Goal: Information Seeking & Learning: Learn about a topic

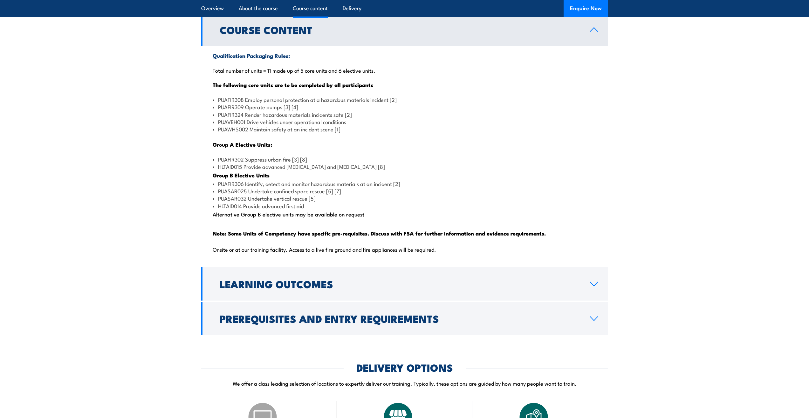
scroll to position [572, 0]
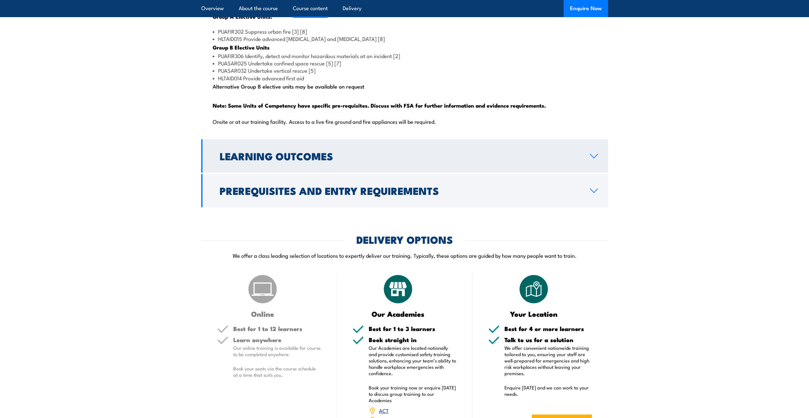
click at [481, 160] on h2 "Learning Outcomes" at bounding box center [400, 156] width 360 height 9
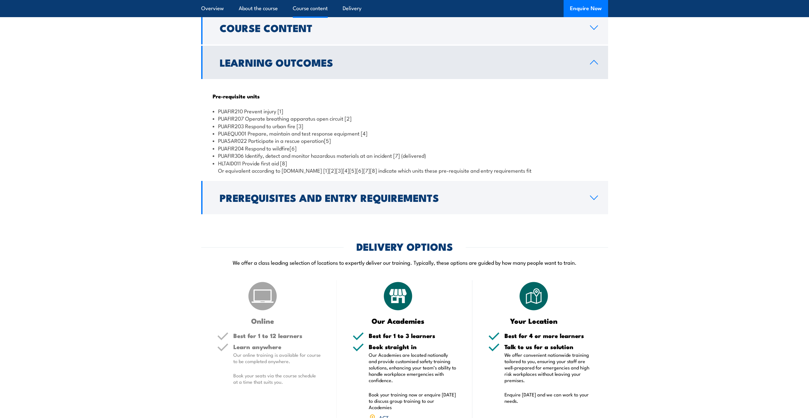
scroll to position [570, 0]
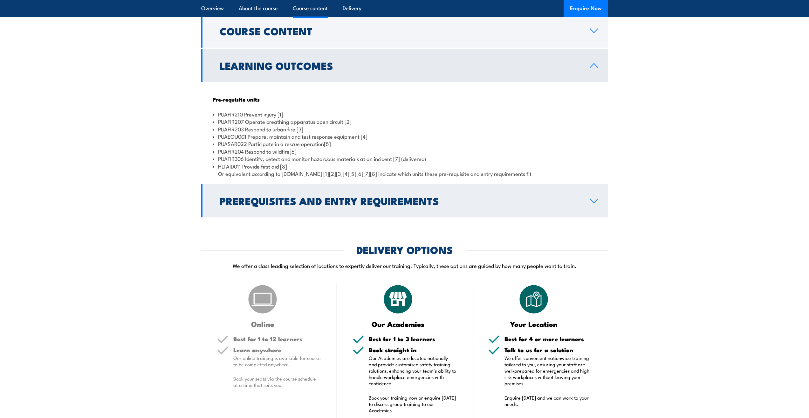
click at [427, 205] on h2 "Prerequisites and Entry Requirements" at bounding box center [400, 200] width 360 height 9
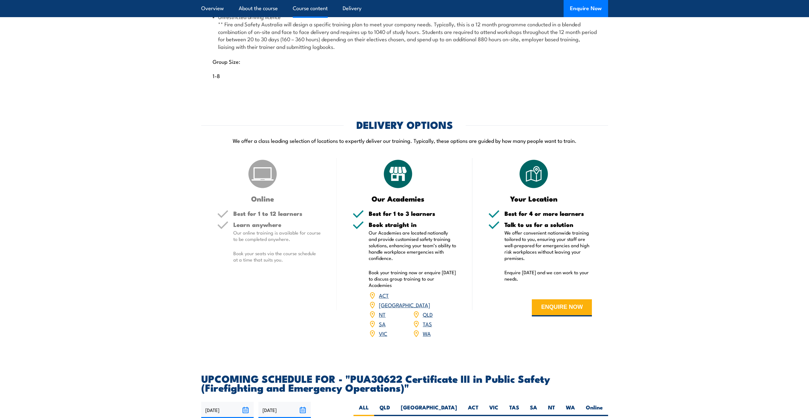
scroll to position [760, 0]
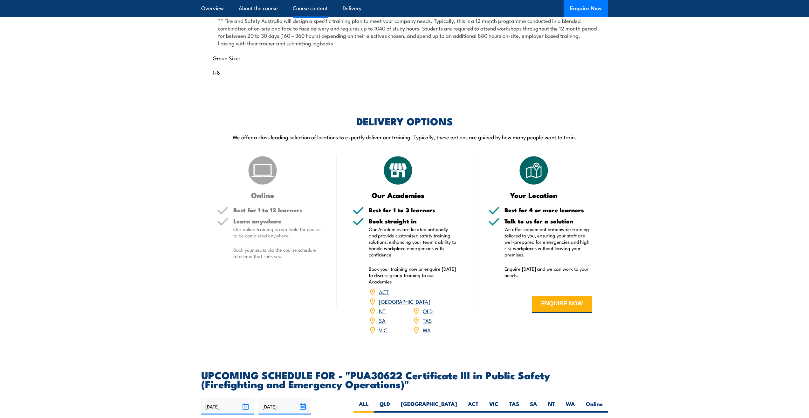
click at [384, 334] on link "VIC" at bounding box center [383, 330] width 8 height 8
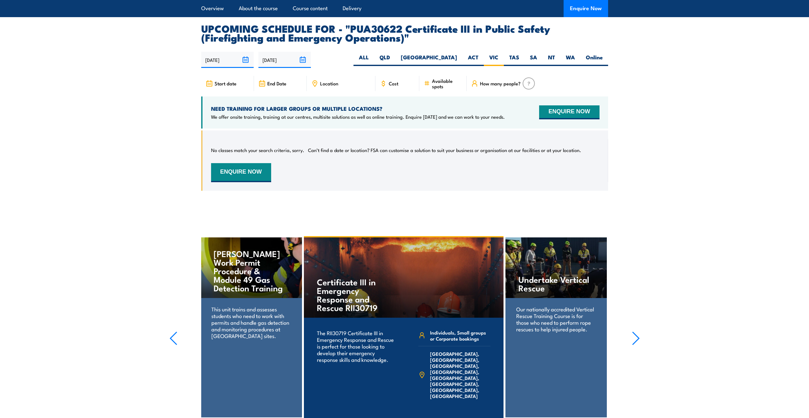
scroll to position [1162, 0]
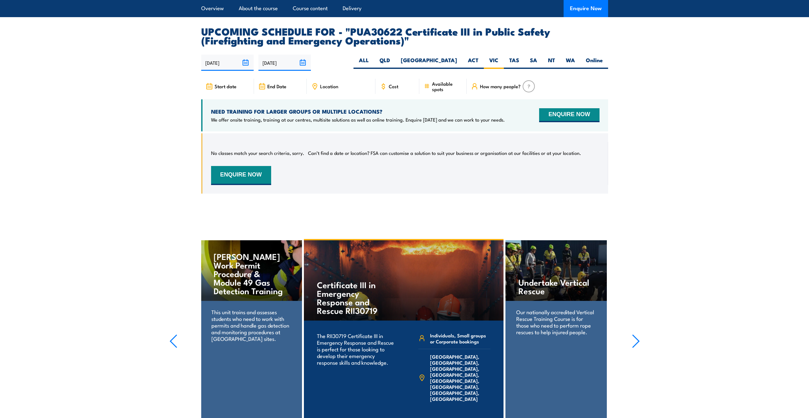
click at [221, 67] on input "[DATE]" at bounding box center [227, 63] width 52 height 16
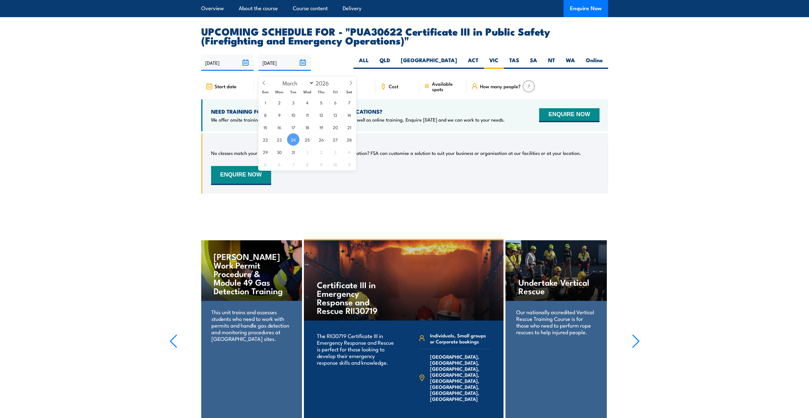
click at [275, 71] on input "[DATE]" at bounding box center [284, 63] width 52 height 16
click at [356, 80] on span at bounding box center [350, 85] width 11 height 17
select select "3"
click at [331, 83] on span at bounding box center [332, 85] width 4 height 4
click at [331, 80] on span at bounding box center [332, 81] width 4 height 4
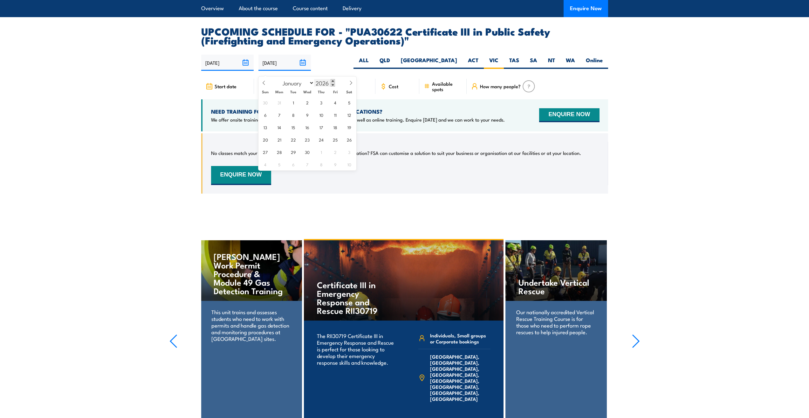
click at [331, 80] on span at bounding box center [332, 81] width 4 height 4
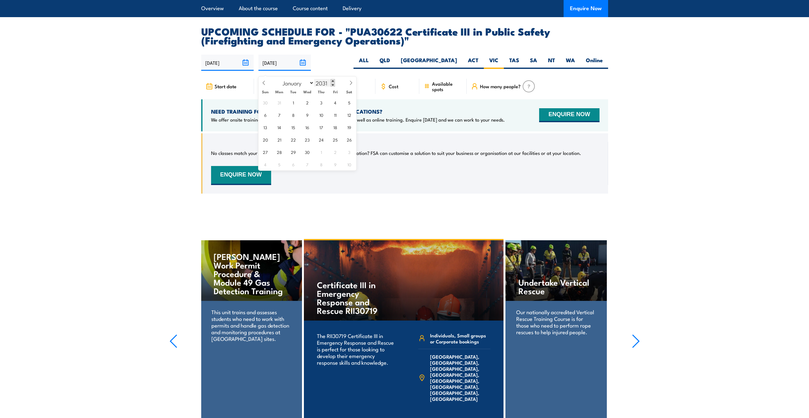
click at [331, 80] on span at bounding box center [332, 81] width 4 height 4
type input "2032"
click at [350, 82] on icon at bounding box center [351, 83] width 4 height 4
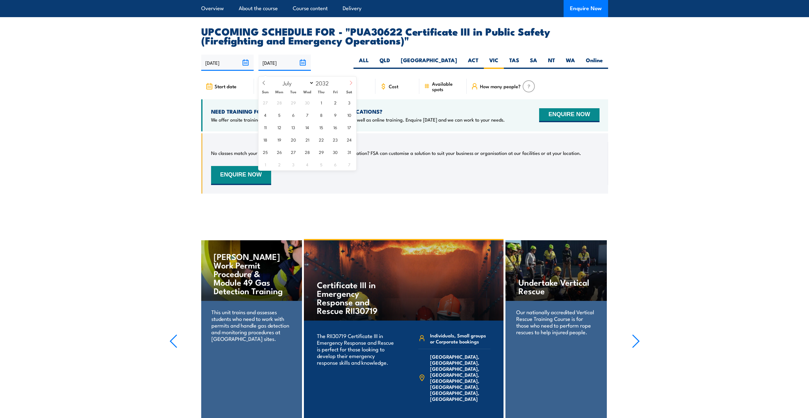
click at [350, 82] on icon at bounding box center [351, 83] width 4 height 4
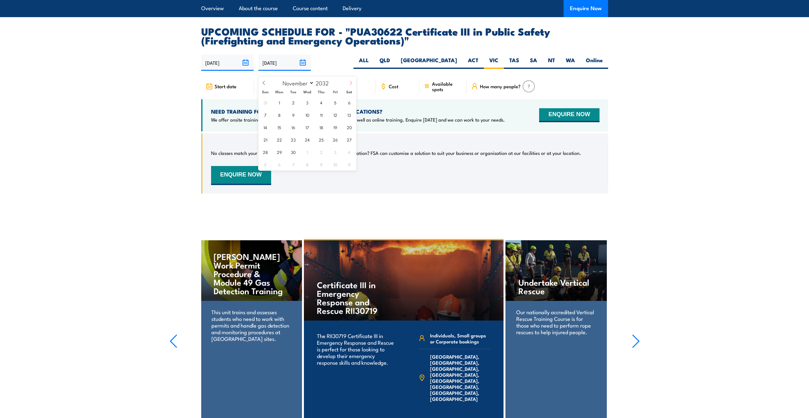
select select "11"
click at [350, 82] on icon at bounding box center [351, 83] width 4 height 4
type input "2033"
select select "0"
click at [265, 84] on icon at bounding box center [263, 83] width 4 height 4
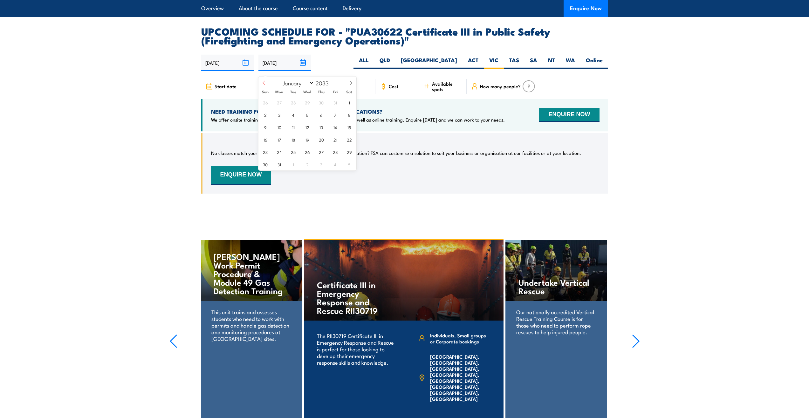
type input "2032"
select select "11"
click at [305, 103] on span "1" at bounding box center [307, 102] width 12 height 12
type input "[DATE]"
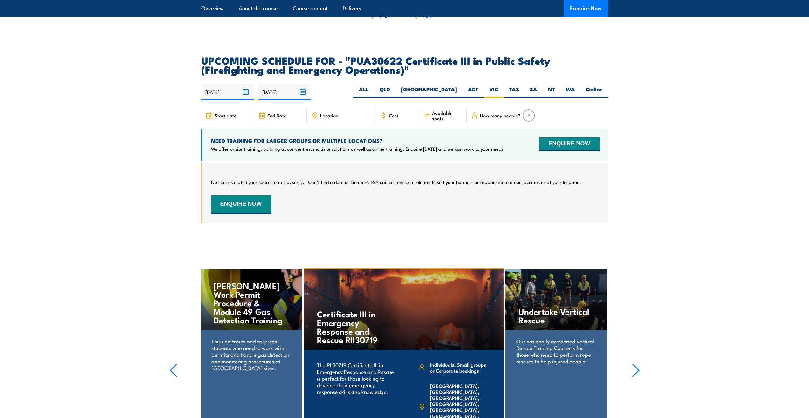
scroll to position [1130, 0]
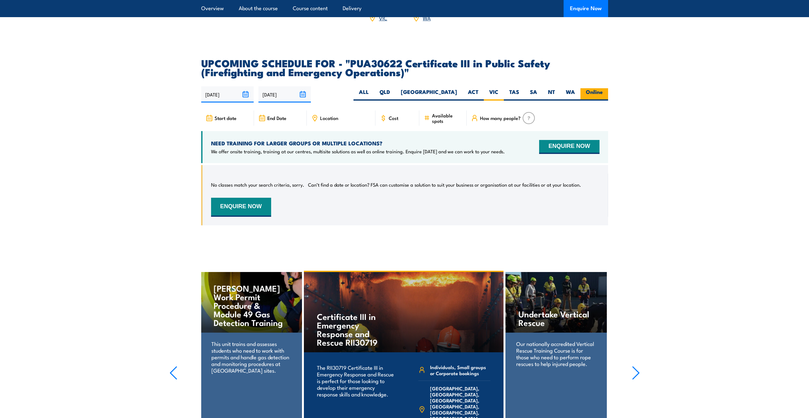
click at [587, 98] on label "Online" at bounding box center [594, 94] width 28 height 12
click at [602, 92] on input "Online" at bounding box center [604, 90] width 4 height 4
radio input "true"
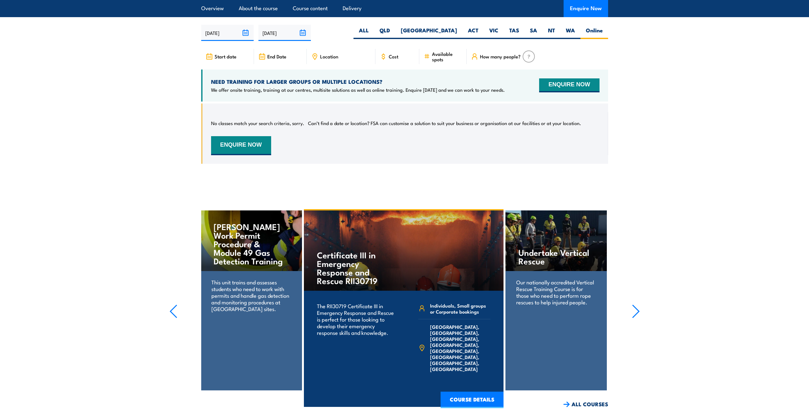
scroll to position [1194, 0]
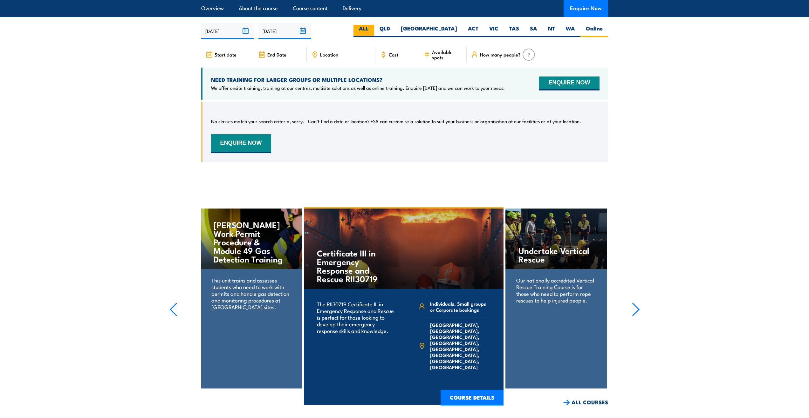
click at [374, 34] on label "ALL" at bounding box center [363, 31] width 21 height 12
click at [373, 29] on input "ALL" at bounding box center [371, 27] width 4 height 4
radio input "true"
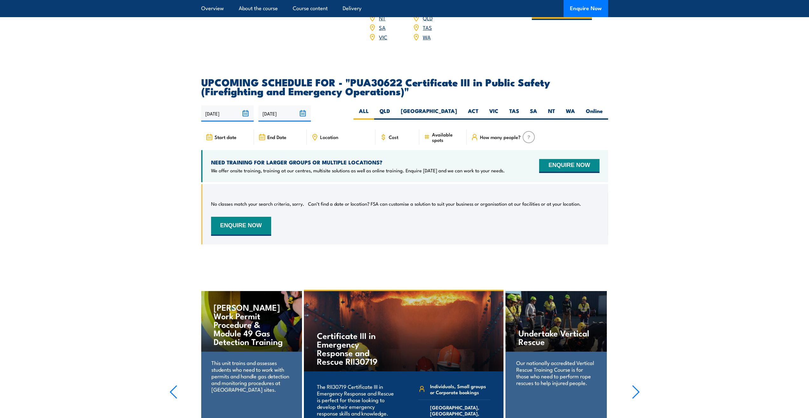
scroll to position [1098, 0]
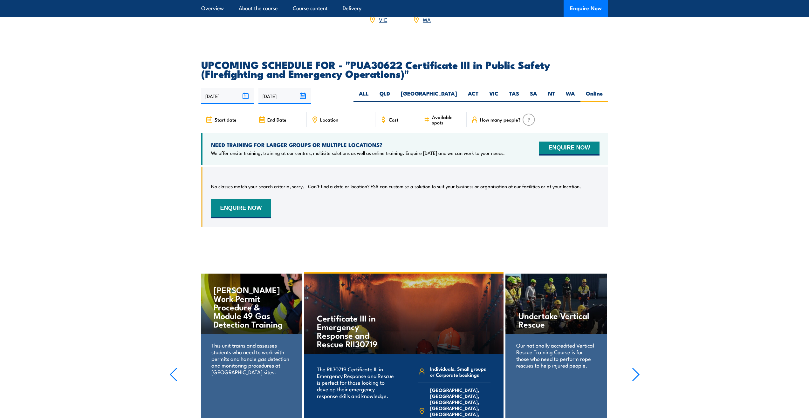
scroll to position [1130, 0]
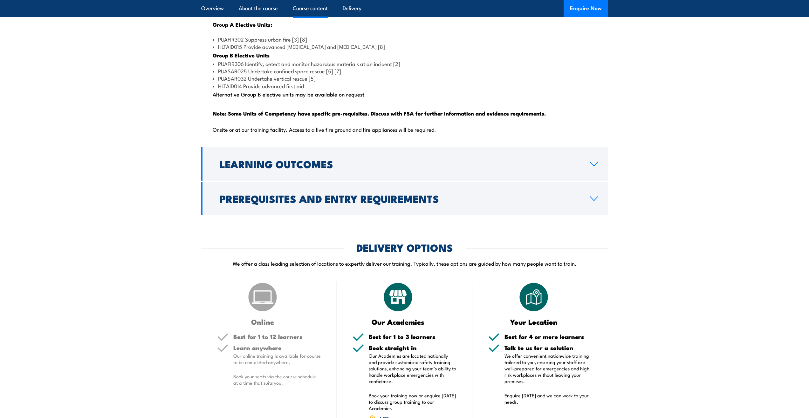
scroll to position [721, 0]
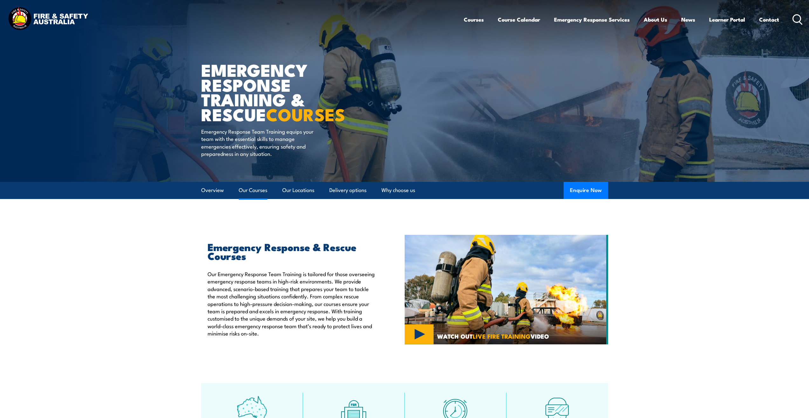
click at [257, 188] on link "Our Courses" at bounding box center [253, 190] width 29 height 17
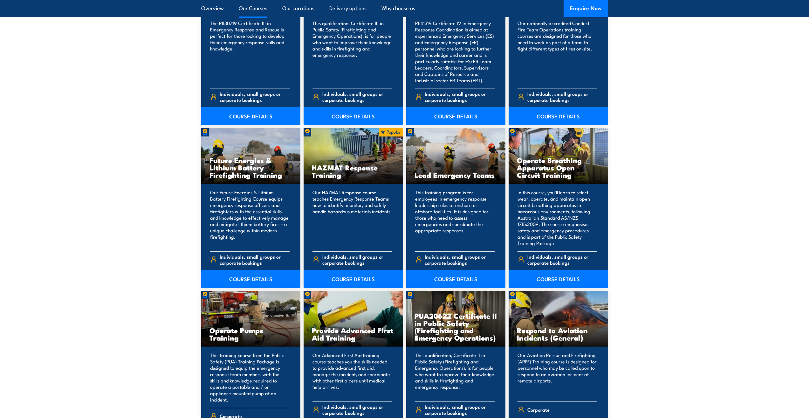
scroll to position [551, 0]
